Goal: Find specific page/section: Find specific page/section

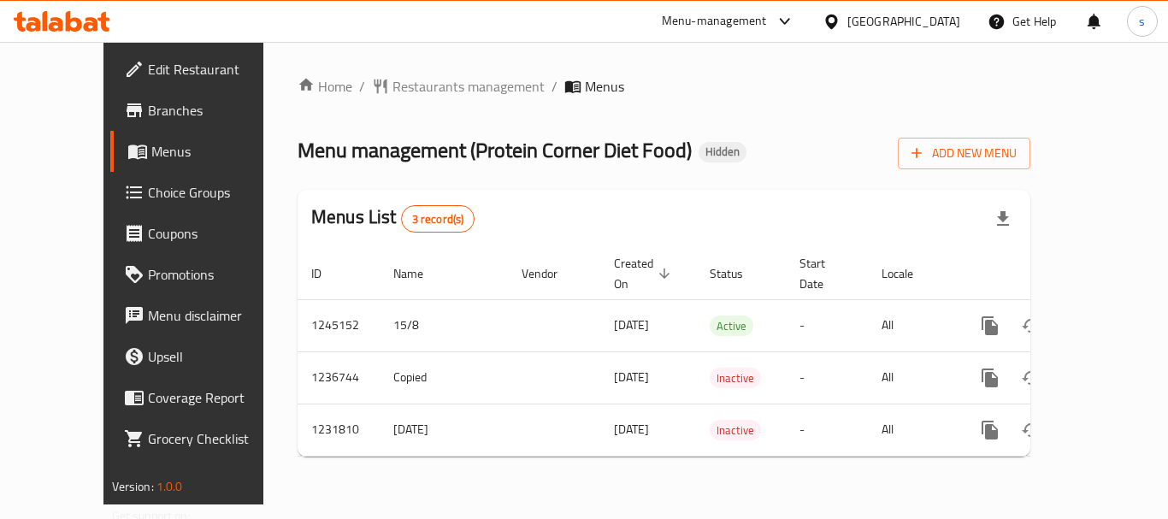
click at [124, 118] on icon at bounding box center [134, 110] width 21 height 21
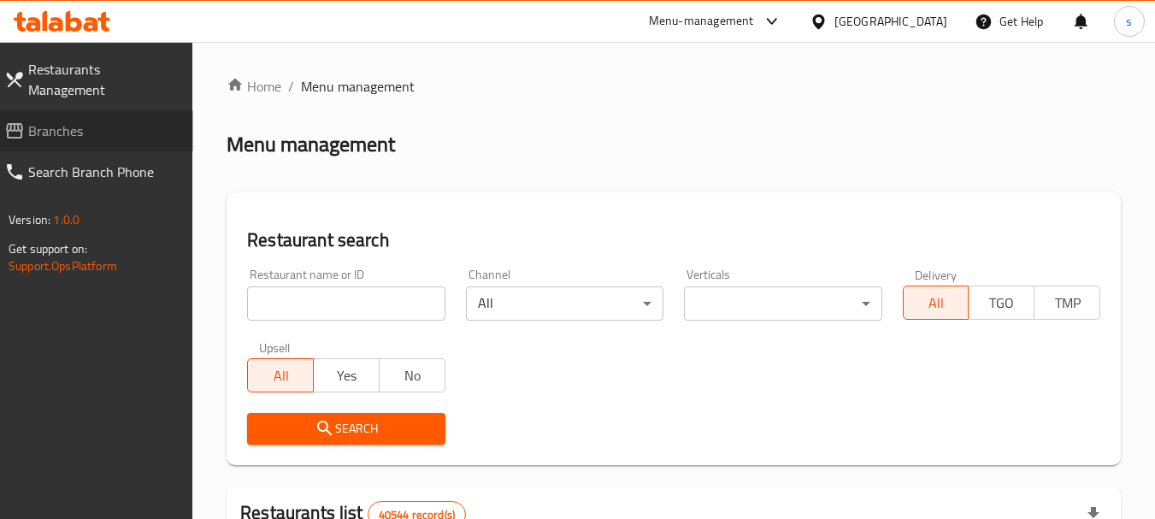
click at [33, 121] on span "Branches" at bounding box center [103, 131] width 151 height 21
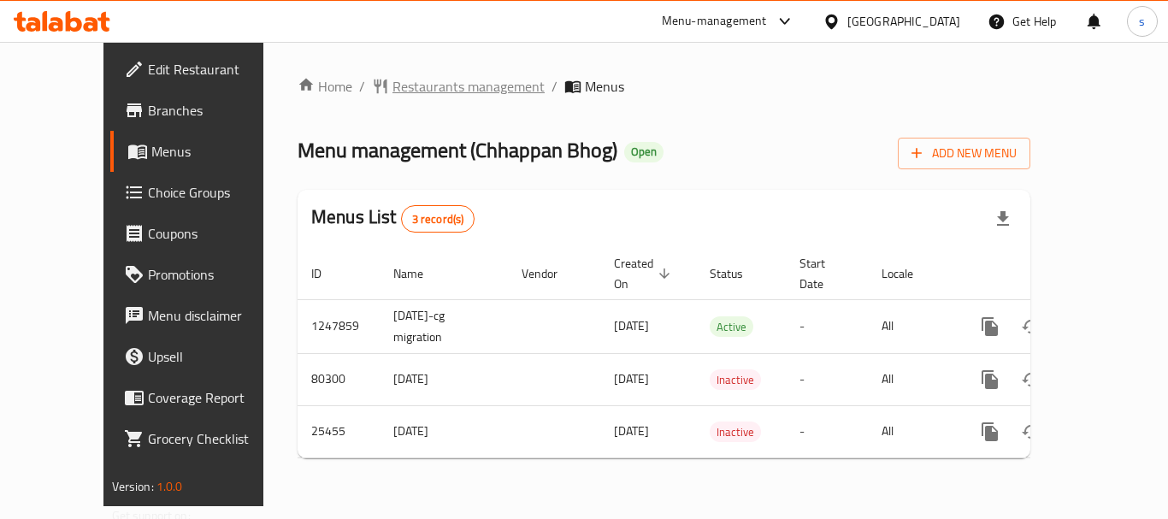
click at [452, 93] on span "Restaurants management" at bounding box center [468, 86] width 152 height 21
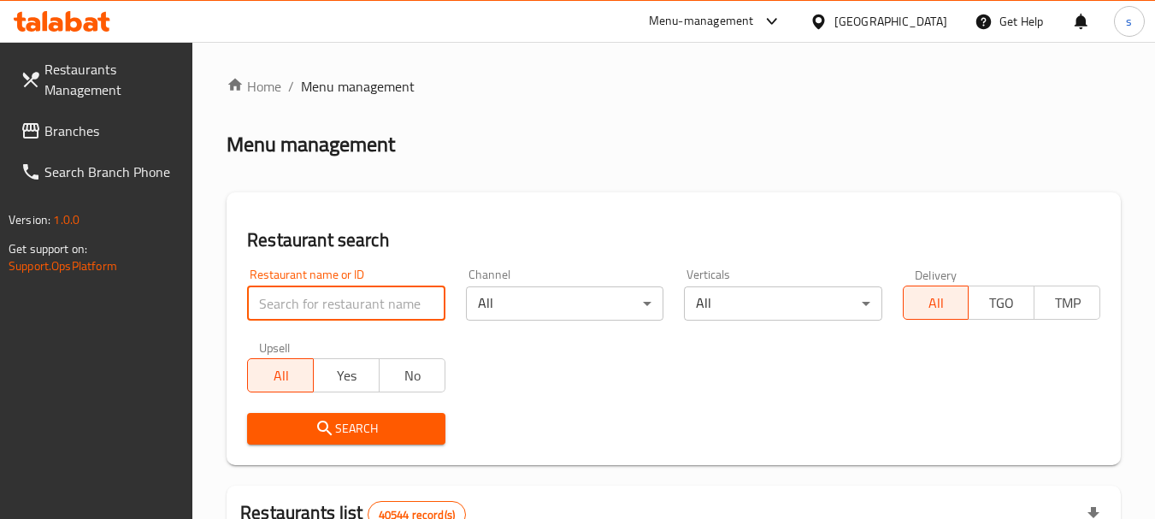
click at [307, 300] on input "search" at bounding box center [345, 303] width 197 height 34
paste input "13182"
type input "13182"
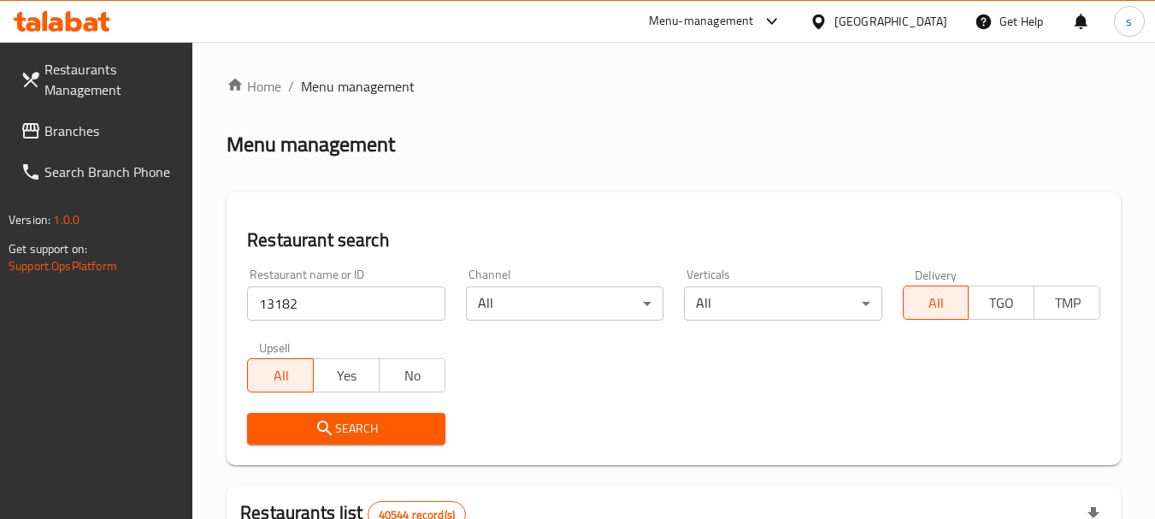
click at [327, 433] on icon "submit" at bounding box center [325, 428] width 21 height 21
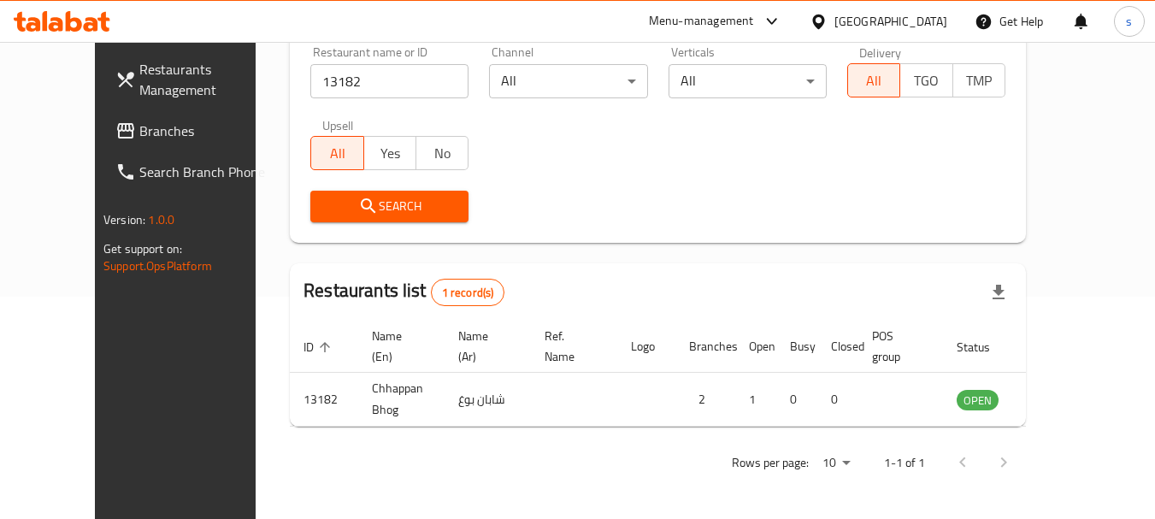
scroll to position [229, 0]
